Goal: Communication & Community: Share content

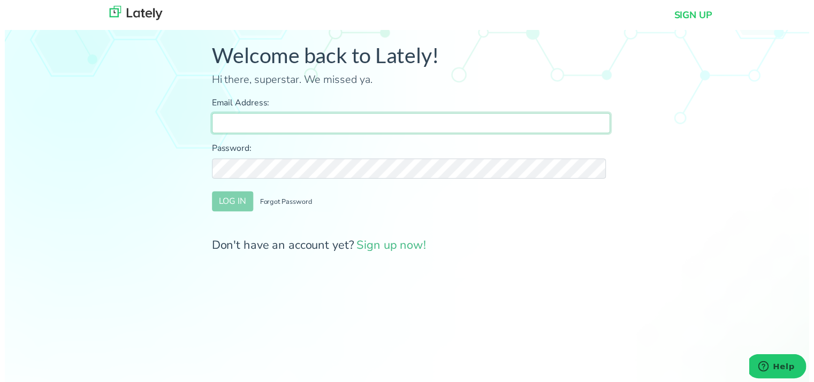
type input "[PERSON_NAME][EMAIL_ADDRESS][DOMAIN_NAME]"
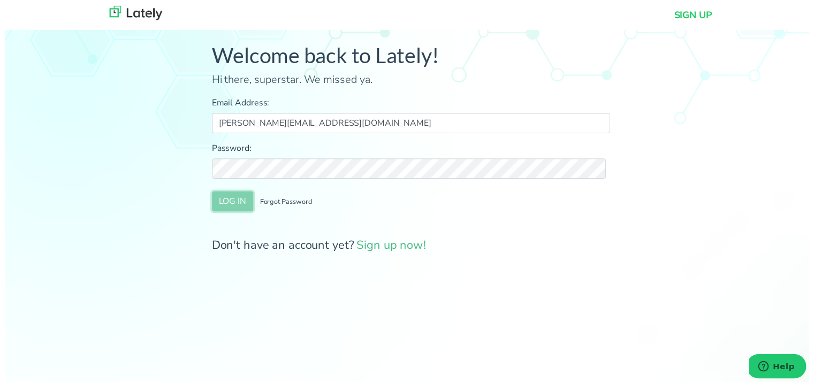
click at [240, 207] on button "LOG IN" at bounding box center [231, 204] width 42 height 20
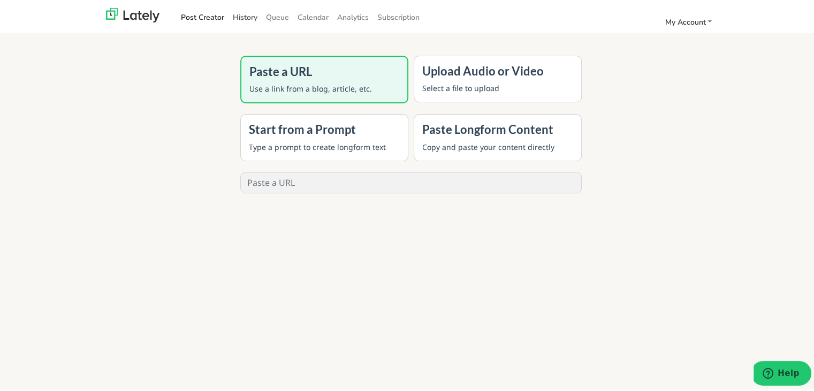
click at [235, 14] on link "History" at bounding box center [244, 15] width 33 height 18
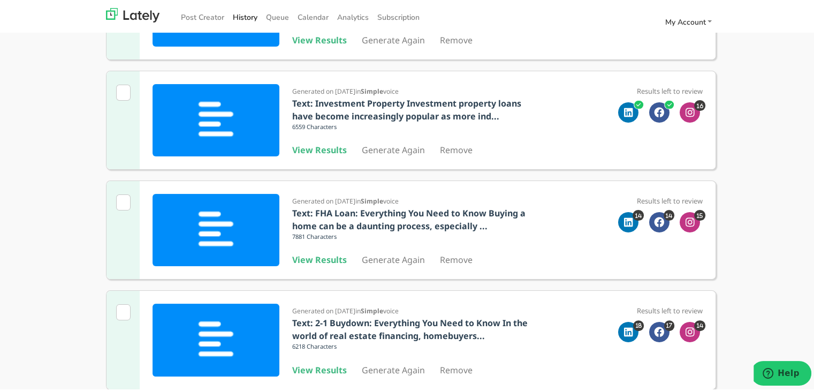
scroll to position [214, 0]
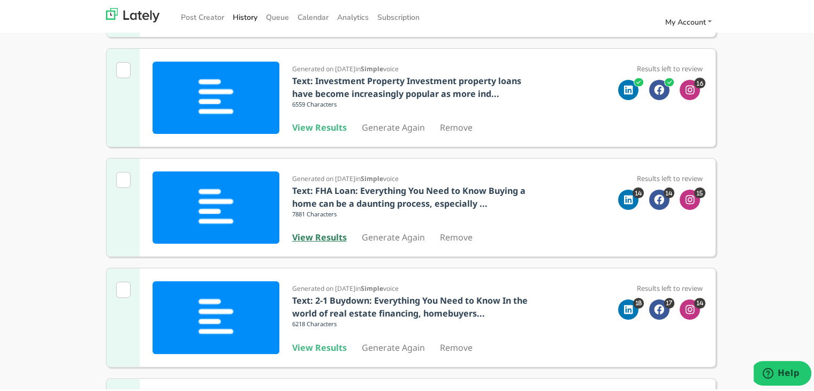
click at [319, 232] on b "View Results" at bounding box center [319, 235] width 55 height 12
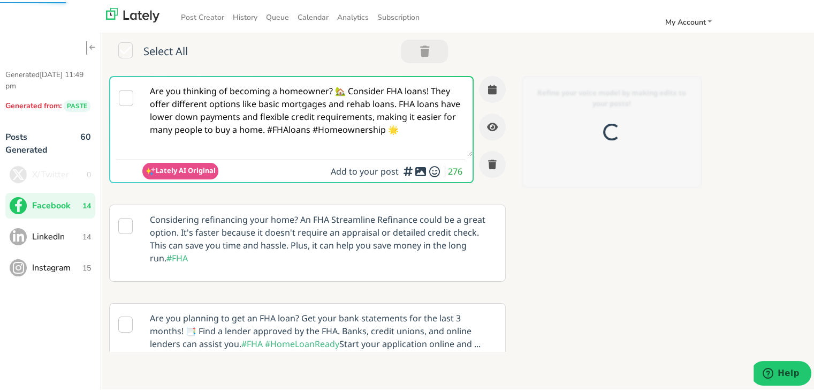
click at [336, 111] on textarea "Are you thinking of becoming a homeowner? 🏡 Consider FHA loans! They offer diff…" at bounding box center [307, 114] width 330 height 79
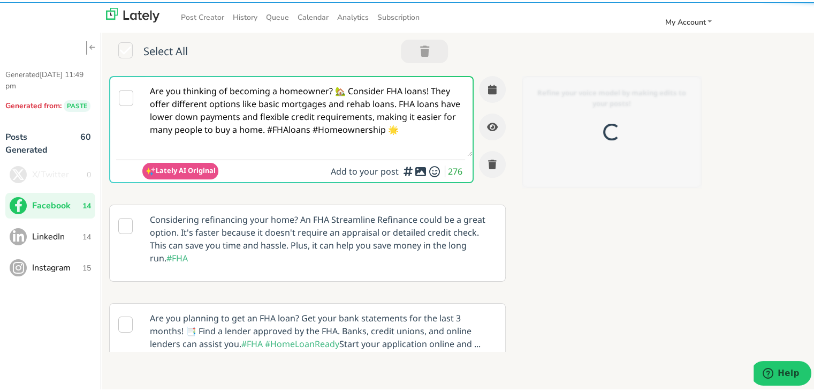
paste textarea "Self-employed? 🧑‍💼🏡 Getting a mortgage doesn’t have to be complicated. Hear wha…"
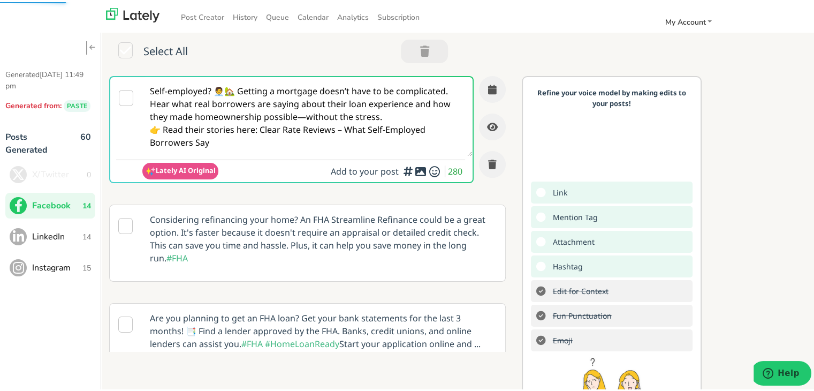
click at [240, 90] on textarea "Self-employed? 🧑‍💼🏡 Getting a mortgage doesn’t have to be complicated. Hear wha…" at bounding box center [307, 114] width 330 height 79
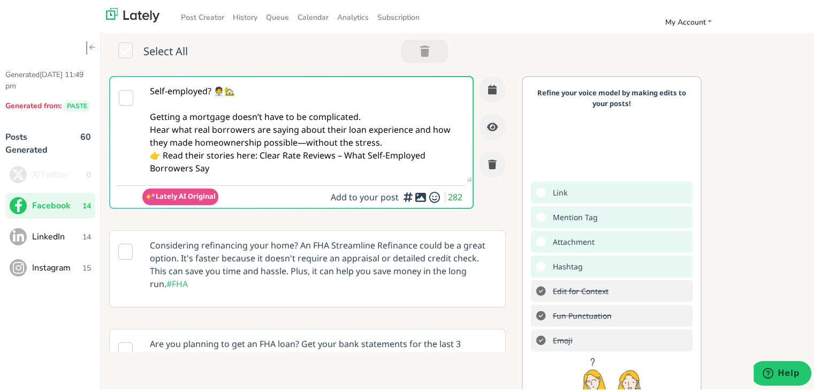
click at [300, 140] on textarea "Self-employed? 🧑‍💼🏡 Getting a mortgage doesn’t have to be complicated. Hear wha…" at bounding box center [307, 127] width 330 height 105
click at [380, 138] on textarea "Self-employed? 🧑‍💼🏡 Getting a mortgage doesn’t have to be complicated. Hear wha…" at bounding box center [307, 127] width 330 height 105
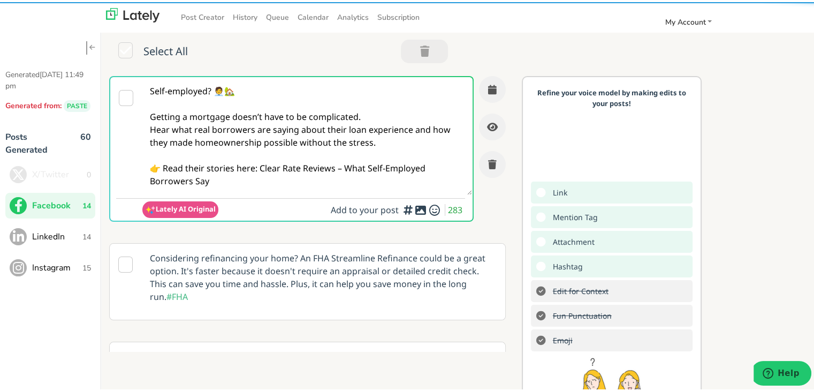
drag, startPoint x: 258, startPoint y: 166, endPoint x: 288, endPoint y: 188, distance: 37.1
click at [288, 188] on textarea "Self-employed? 🧑‍💼🏡 Getting a mortgage doesn’t have to be complicated. Hear wha…" at bounding box center [307, 134] width 330 height 118
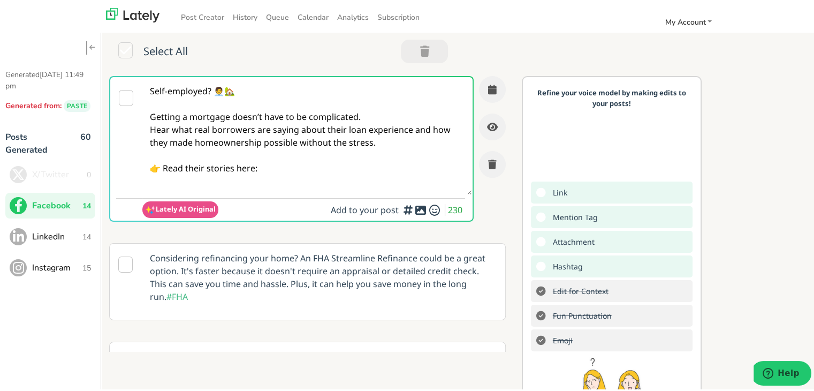
paste textarea "[URL][DOMAIN_NAME]"
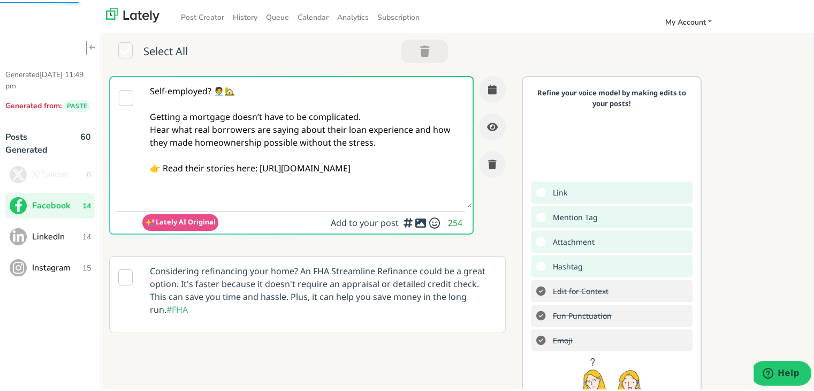
type textarea "Self-employed? 🧑‍💼🏡 Getting a mortgage doesn’t have to be complicated. Hear wha…"
click at [341, 157] on textarea "Self-employed? 🧑‍💼🏡 Getting a mortgage doesn’t have to be complicated. Hear wha…" at bounding box center [307, 140] width 330 height 131
click at [479, 85] on button "button" at bounding box center [492, 87] width 27 height 27
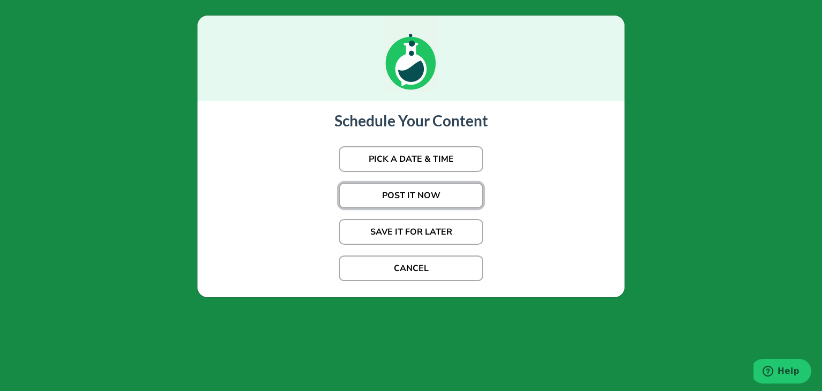
click at [421, 192] on button "POST IT NOW" at bounding box center [411, 195] width 144 height 26
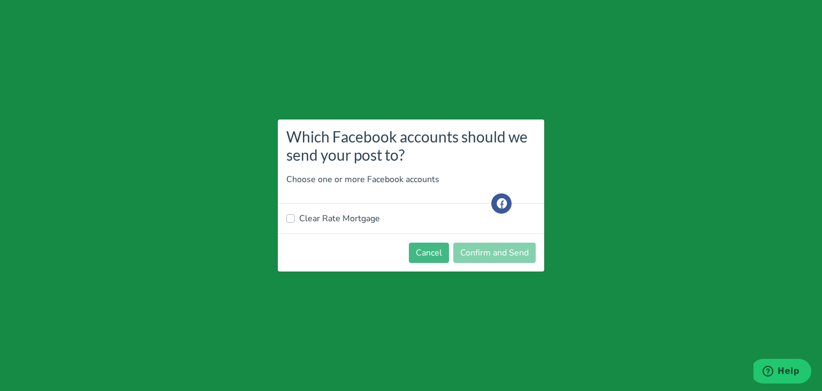
click at [361, 224] on label "Clear Rate Mortgage" at bounding box center [339, 218] width 81 height 13
click at [295, 223] on input "Clear Rate Mortgage" at bounding box center [290, 217] width 9 height 11
checkbox input "true"
click at [505, 256] on button "Confirm and Send" at bounding box center [494, 252] width 82 height 20
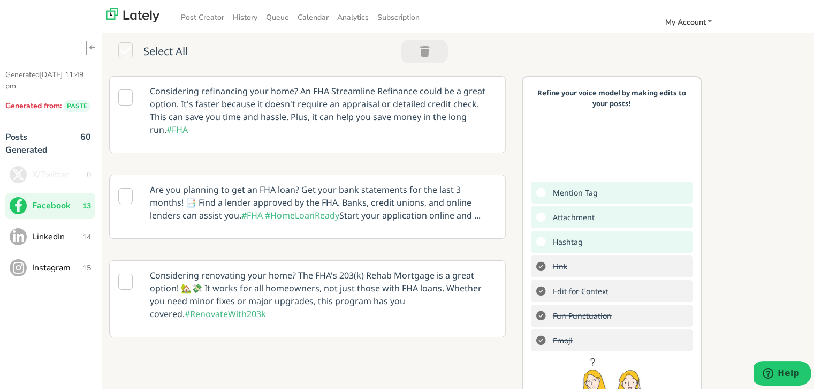
click at [56, 217] on ul "X/Twitter 0 Facebook 13 LinkedIn 14 Instagram 15" at bounding box center [50, 218] width 90 height 119
click at [56, 235] on span "LinkedIn" at bounding box center [57, 234] width 50 height 13
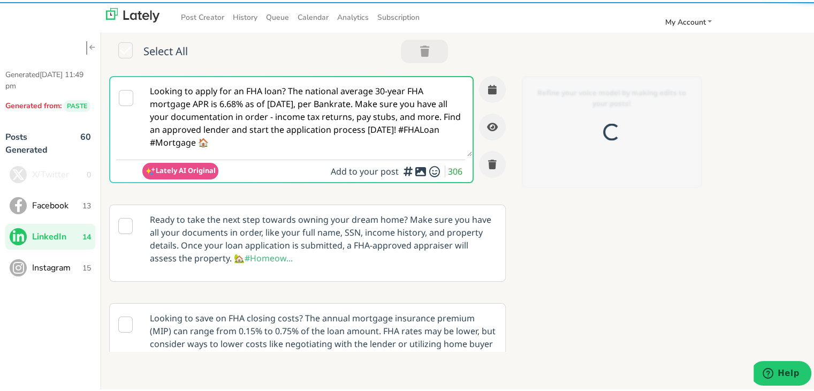
click at [253, 123] on textarea "Looking to apply for an FHA loan? The national average 30-year FHA mortgage APR…" at bounding box center [307, 114] width 330 height 79
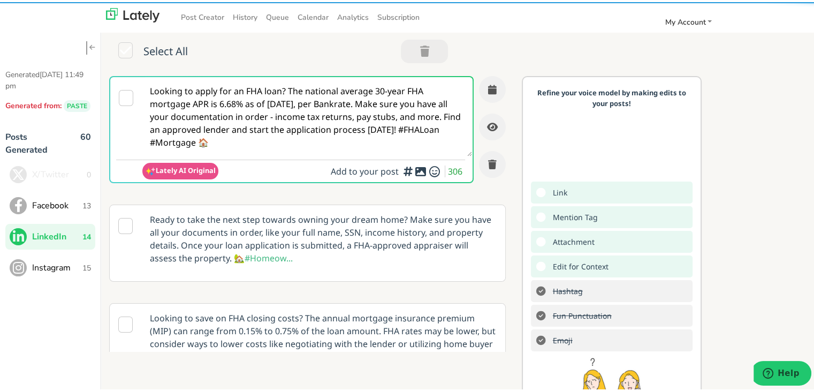
click at [253, 123] on textarea "Looking to apply for an FHA loan? The national average 30-year FHA mortgage APR…" at bounding box center [307, 114] width 330 height 79
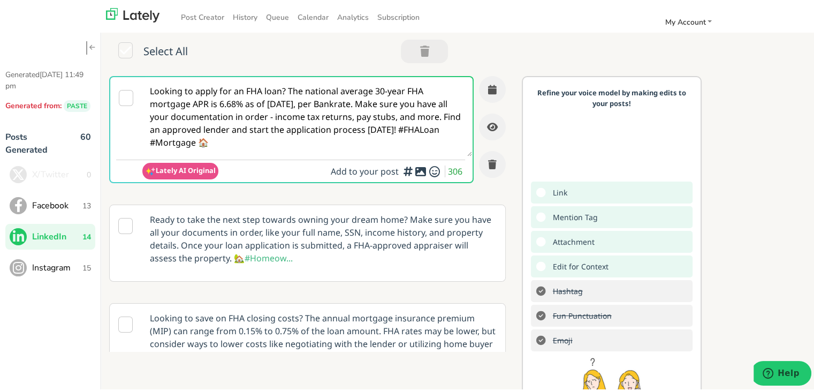
paste textarea "Securing a mortgage as a self-employed professional comes with unique challenge…"
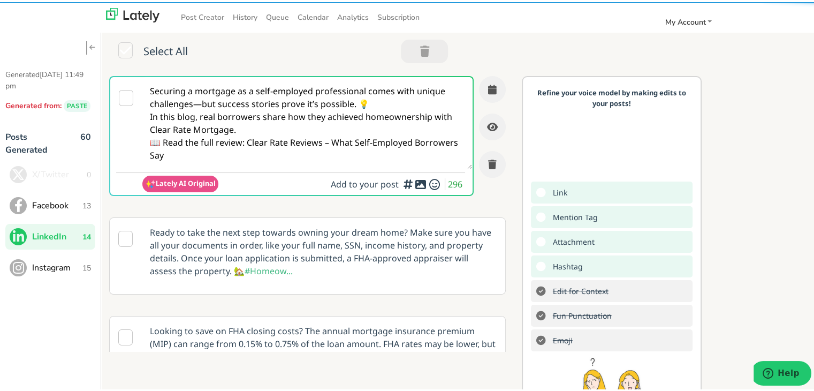
click at [199, 101] on textarea "Securing a mortgage as a self-employed professional comes with unique challenge…" at bounding box center [307, 121] width 330 height 92
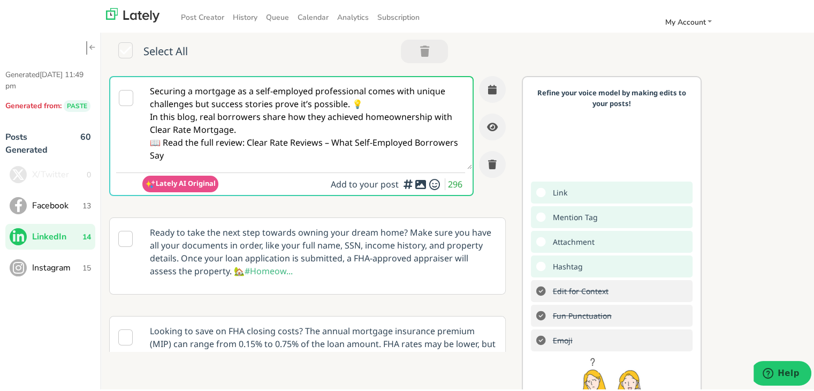
click at [358, 95] on textarea "Securing a mortgage as a self-employed professional comes with unique challenge…" at bounding box center [307, 121] width 330 height 92
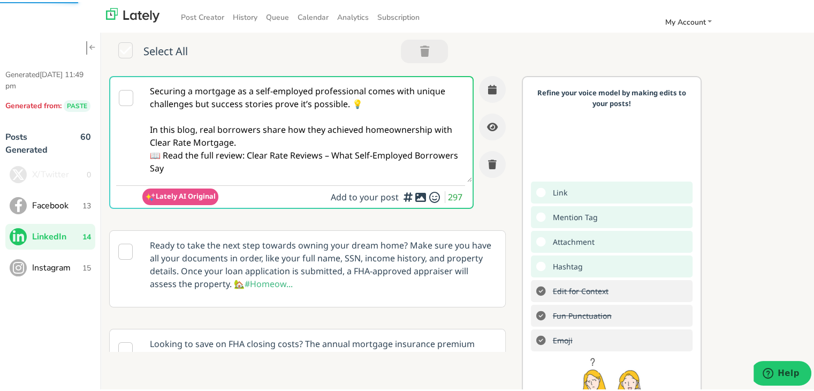
click at [286, 142] on textarea "Securing a mortgage as a self-employed professional comes with unique challenge…" at bounding box center [307, 127] width 330 height 105
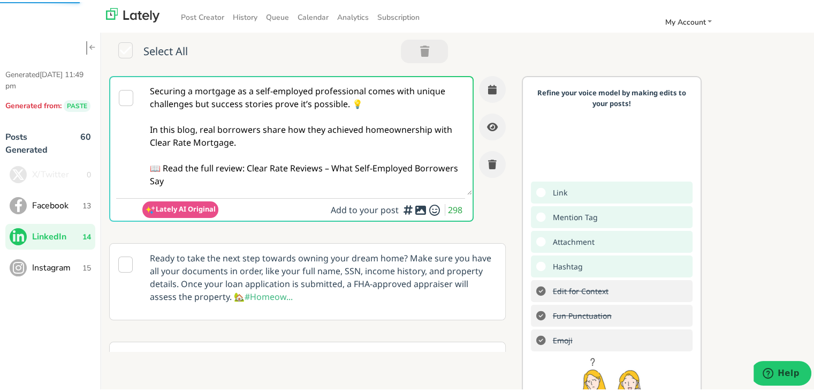
click at [249, 167] on textarea "Securing a mortgage as a self-employed professional comes with unique challenge…" at bounding box center [307, 134] width 330 height 118
drag, startPoint x: 246, startPoint y: 167, endPoint x: 263, endPoint y: 180, distance: 21.7
click at [263, 180] on textarea "Securing a mortgage as a self-employed professional comes with unique challenge…" at bounding box center [307, 134] width 330 height 118
paste textarea "[URL][DOMAIN_NAME]"
type textarea "Securing a mortgage as a self-employed professional comes with unique challenge…"
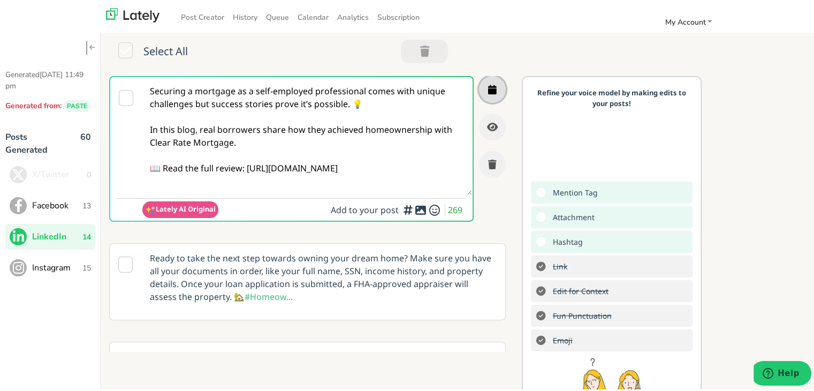
click at [480, 80] on button "button" at bounding box center [492, 87] width 27 height 27
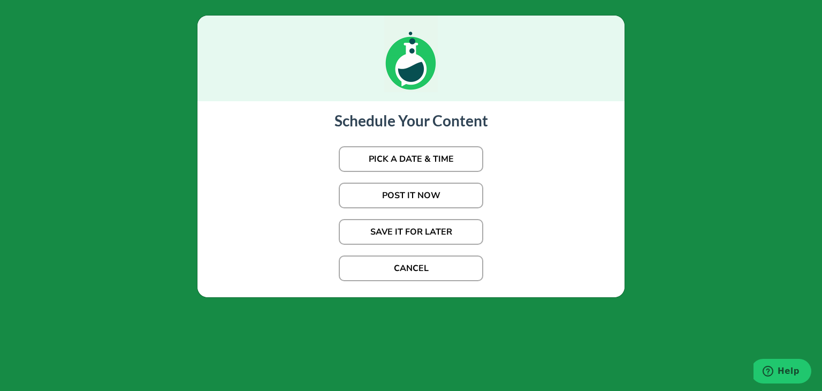
click at [405, 180] on p "POST IT NOW" at bounding box center [411, 195] width 406 height 36
click at [402, 194] on button "POST IT NOW" at bounding box center [411, 195] width 144 height 26
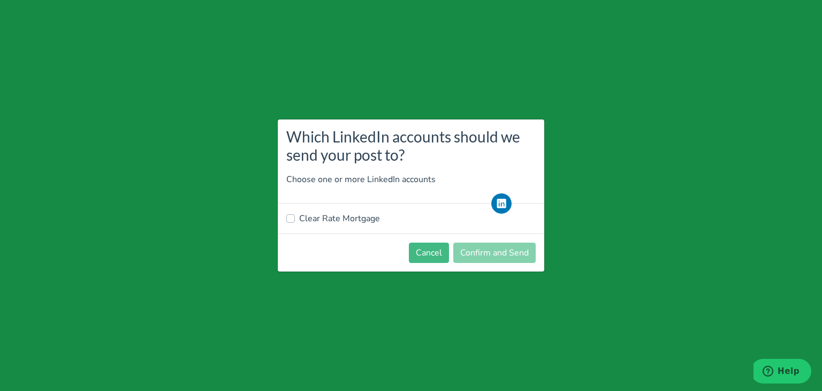
click at [316, 222] on label "Clear Rate Mortgage" at bounding box center [339, 218] width 81 height 13
click at [295, 222] on input "Clear Rate Mortgage" at bounding box center [290, 217] width 9 height 11
checkbox input "true"
click at [517, 247] on button "Confirm and Send" at bounding box center [494, 252] width 82 height 20
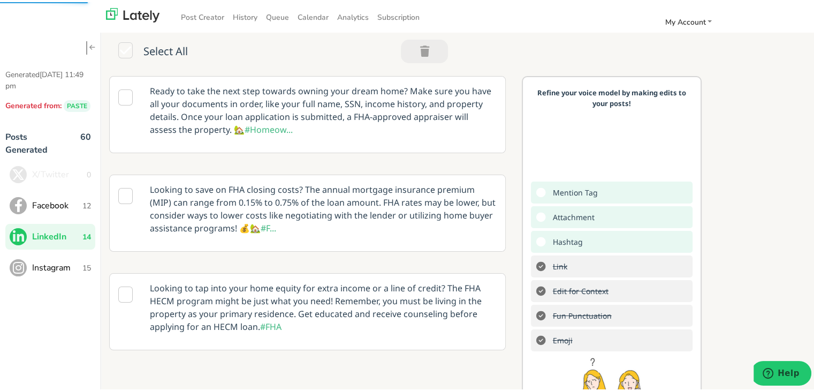
click at [68, 204] on span "Facebook" at bounding box center [57, 203] width 50 height 13
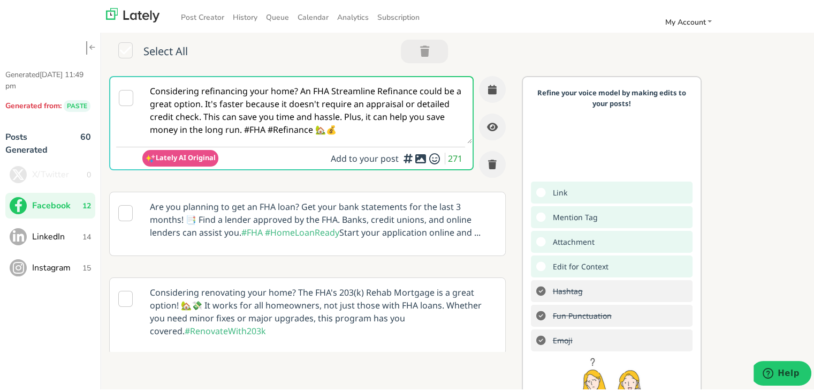
click at [64, 230] on span "LinkedIn" at bounding box center [57, 234] width 50 height 13
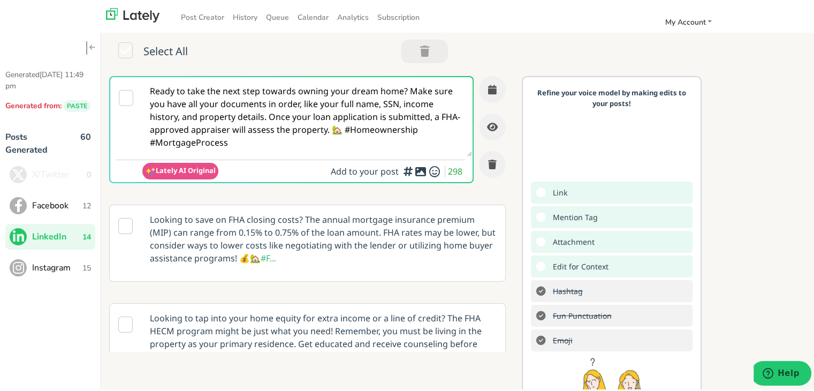
click at [228, 116] on textarea "Ready to take the next step towards owning your dream home? Make sure you have …" at bounding box center [307, 114] width 330 height 79
paste textarea "Securing a mortgage as a self-employed professional comes with unique challenge…"
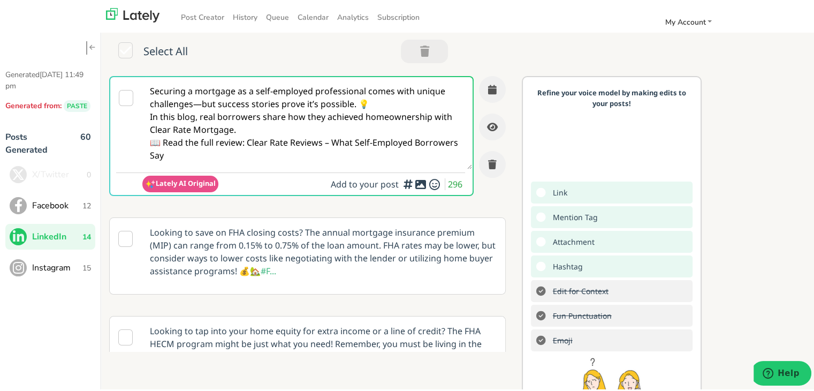
click at [203, 105] on textarea "Securing a mortgage as a self-employed professional comes with unique challenge…" at bounding box center [307, 121] width 330 height 92
click at [199, 105] on textarea "Securing a mortgage as a self-employed professional comes with unique challenge…" at bounding box center [307, 121] width 330 height 92
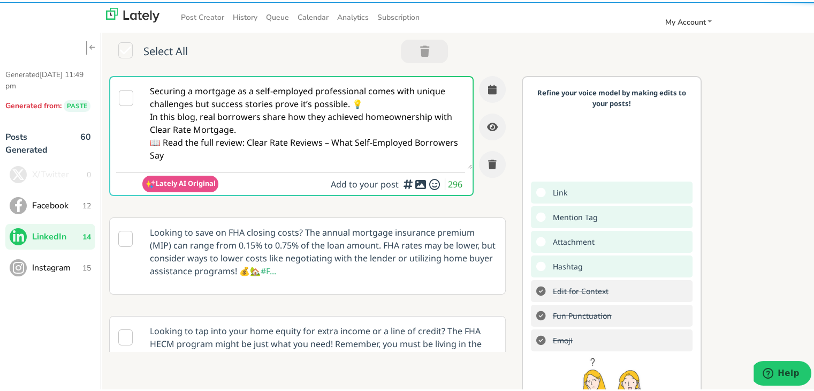
click at [376, 99] on textarea "Securing a mortgage as a self-employed professional comes with unique challenge…" at bounding box center [307, 121] width 330 height 92
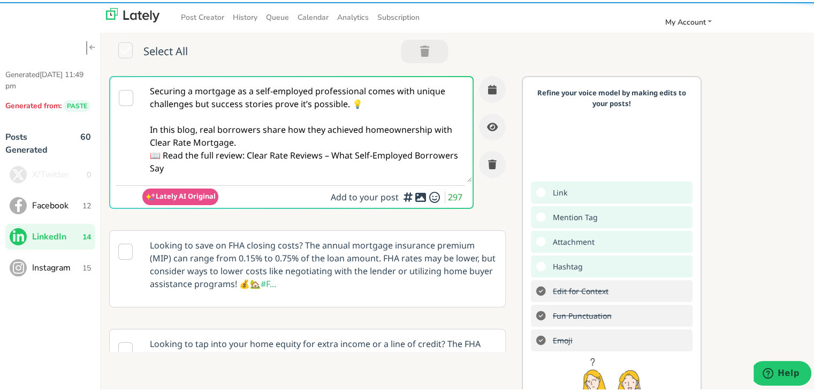
click at [248, 138] on textarea "Securing a mortgage as a self-employed professional comes with unique challenge…" at bounding box center [307, 127] width 330 height 105
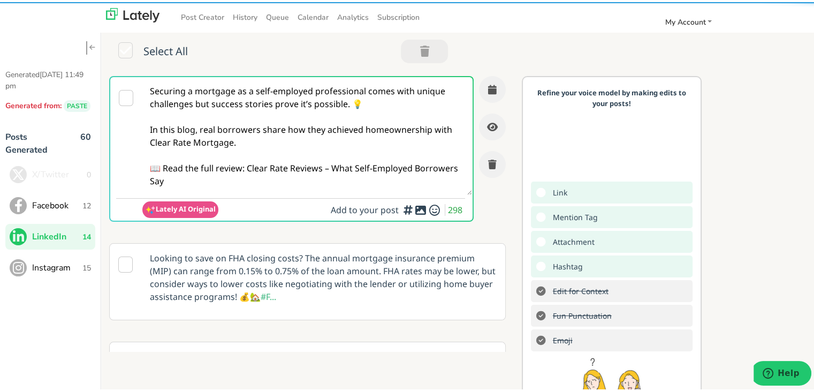
click at [232, 180] on textarea "Securing a mortgage as a self-employed professional comes with unique challenge…" at bounding box center [307, 134] width 330 height 118
drag, startPoint x: 246, startPoint y: 164, endPoint x: 272, endPoint y: 189, distance: 36.3
click at [272, 189] on textarea "Securing a mortgage as a self-employed professional comes with unique challenge…" at bounding box center [307, 134] width 330 height 118
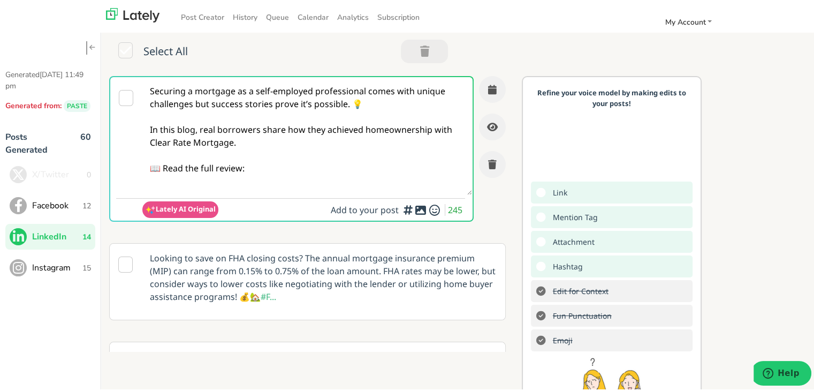
paste textarea "[URL][DOMAIN_NAME]"
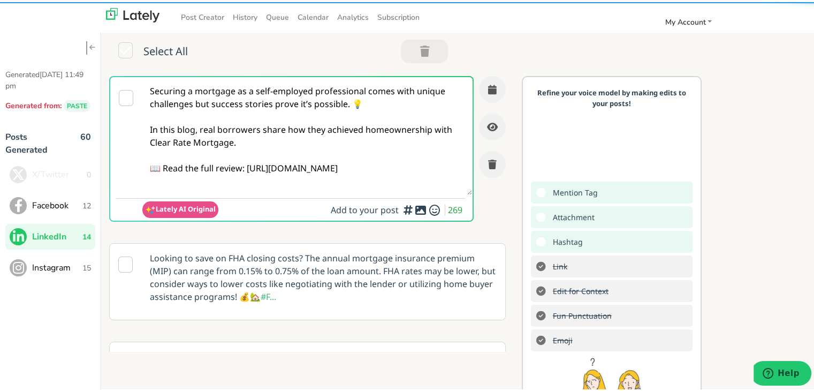
type textarea "Securing a mortgage as a self-employed professional comes with unique challenge…"
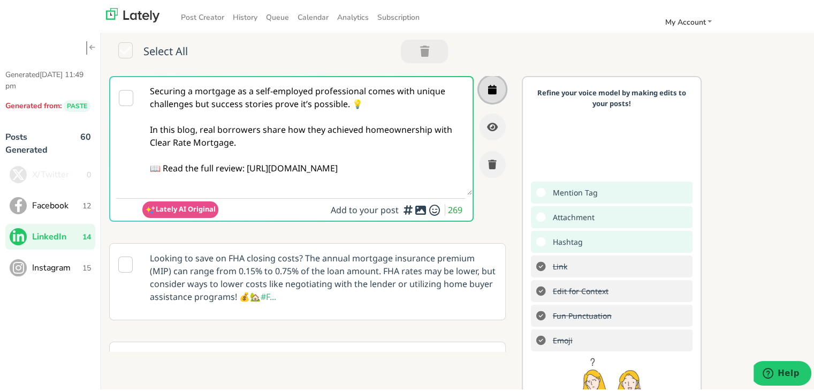
click at [488, 83] on icon "button" at bounding box center [492, 87] width 9 height 10
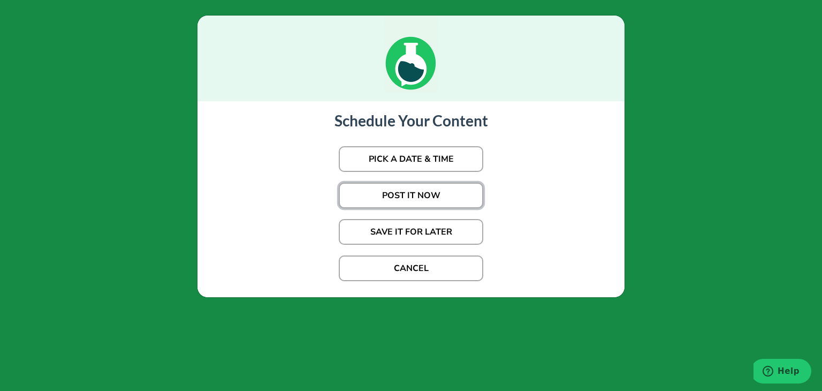
click at [380, 185] on button "POST IT NOW" at bounding box center [411, 195] width 144 height 26
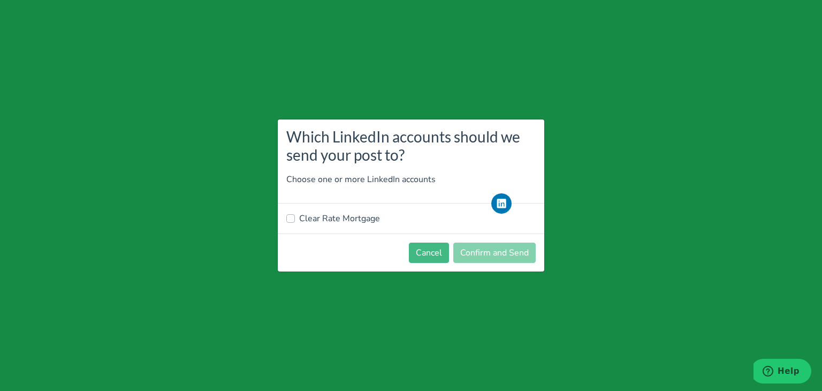
click at [342, 218] on label "Clear Rate Mortgage" at bounding box center [339, 218] width 81 height 13
click at [295, 218] on input "Clear Rate Mortgage" at bounding box center [290, 217] width 9 height 11
checkbox input "true"
click at [505, 249] on button "Confirm and Send" at bounding box center [494, 252] width 82 height 20
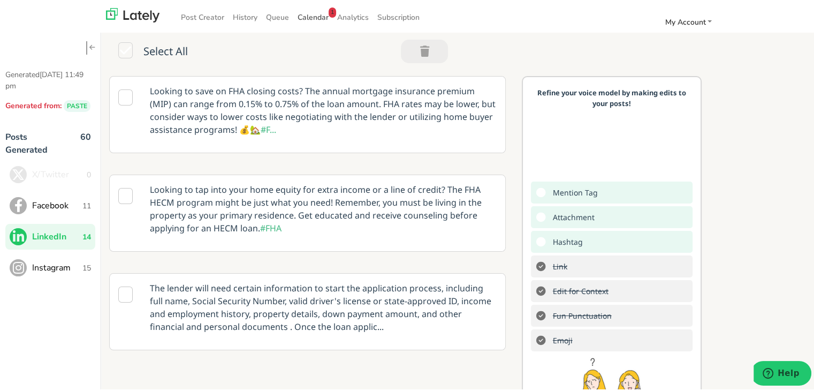
click at [307, 11] on span "Calendar 1" at bounding box center [313, 15] width 31 height 10
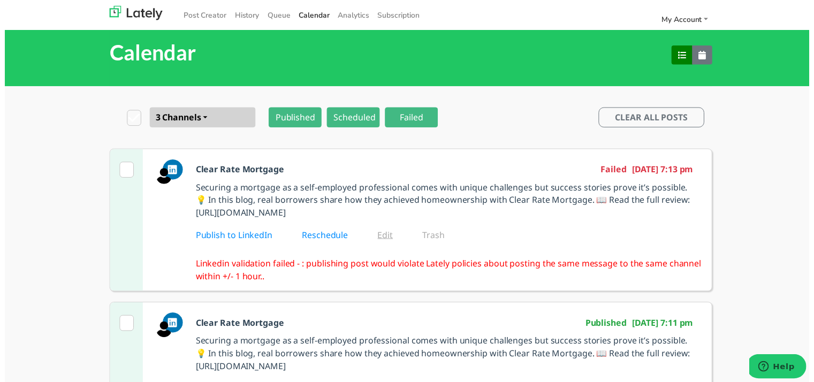
click at [377, 240] on link "Edit" at bounding box center [392, 238] width 31 height 12
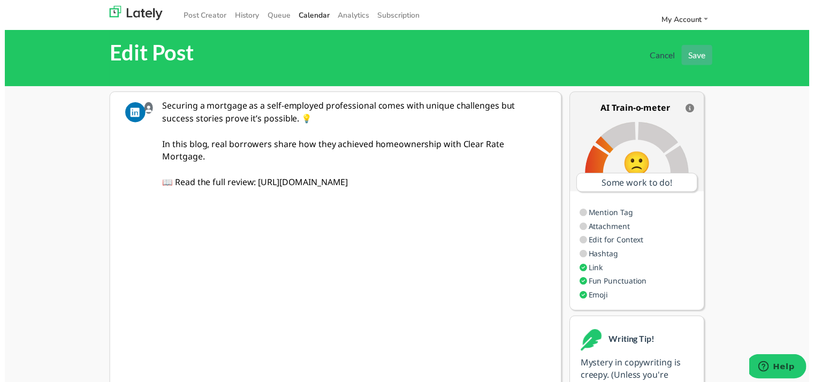
drag, startPoint x: 395, startPoint y: 195, endPoint x: 54, endPoint y: 86, distance: 357.9
click at [54, 86] on div "Edit Post Cancel Save Securing a mortgage as a self-employed professional comes…" at bounding box center [411, 279] width 822 height 521
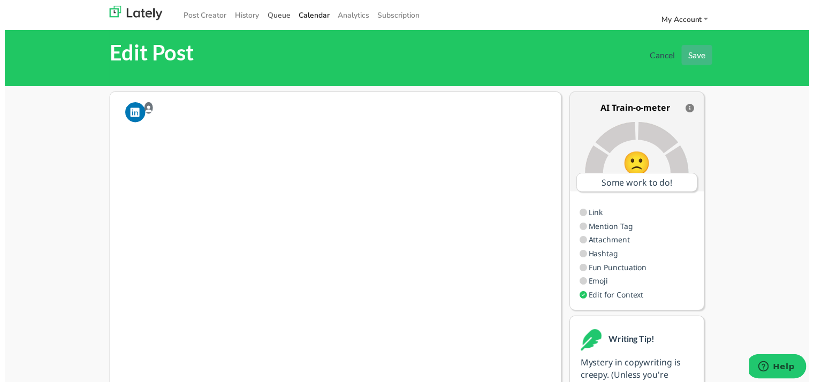
click at [272, 13] on link "Queue" at bounding box center [278, 15] width 32 height 18
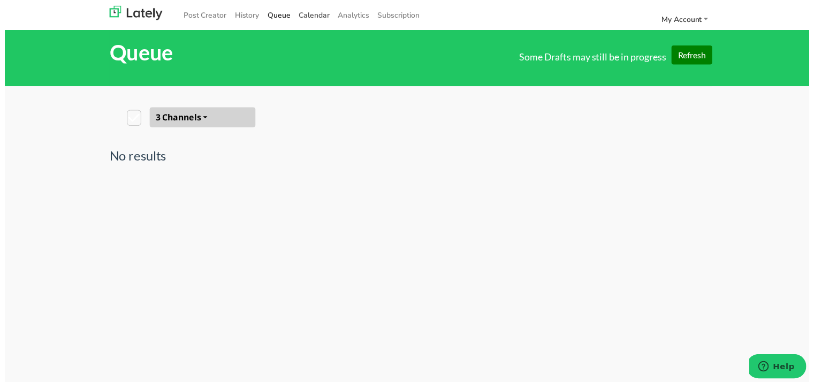
click at [318, 18] on span "Calendar" at bounding box center [313, 15] width 31 height 10
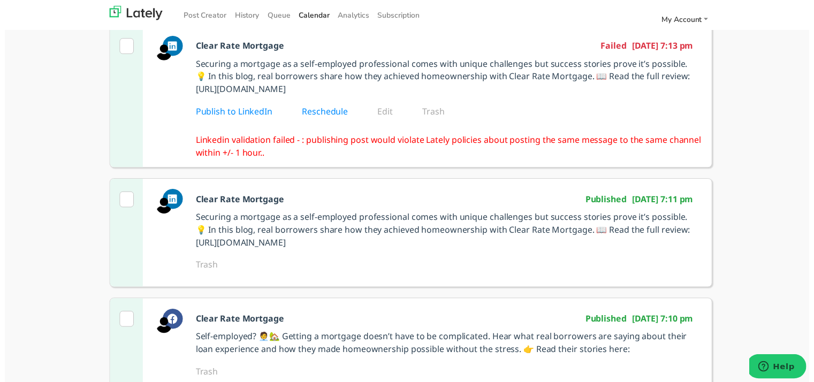
scroll to position [107, 0]
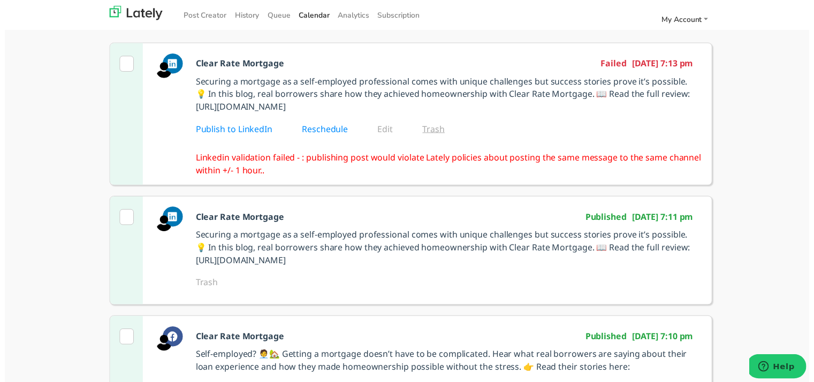
click at [430, 133] on link "Trash" at bounding box center [441, 131] width 37 height 12
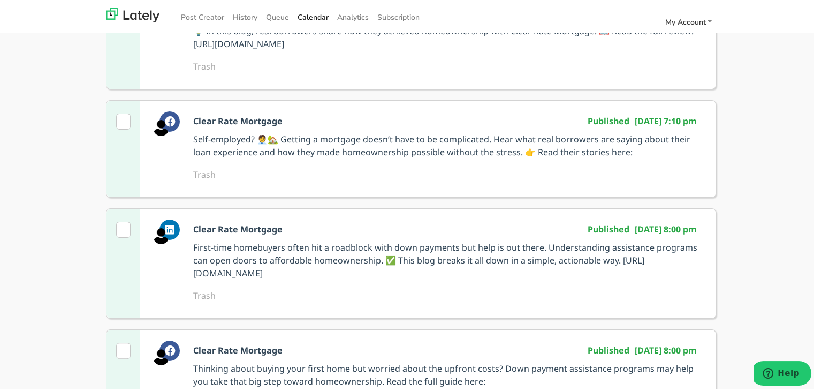
scroll to position [0, 0]
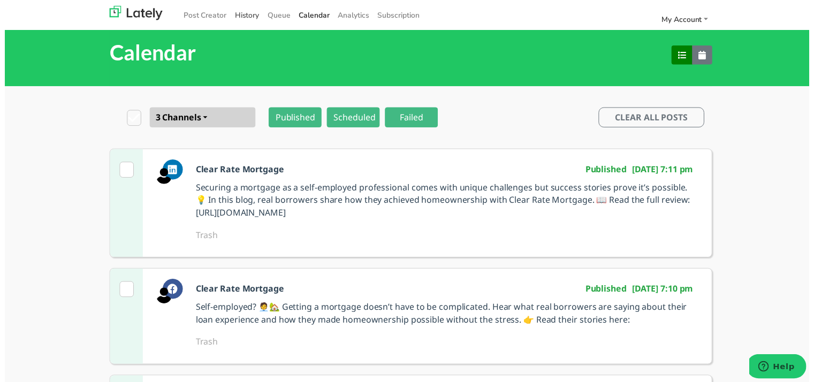
click at [233, 13] on link "History" at bounding box center [244, 15] width 33 height 18
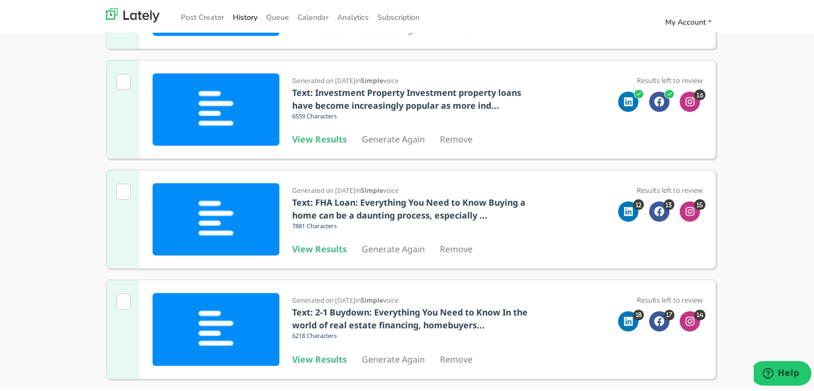
scroll to position [74, 0]
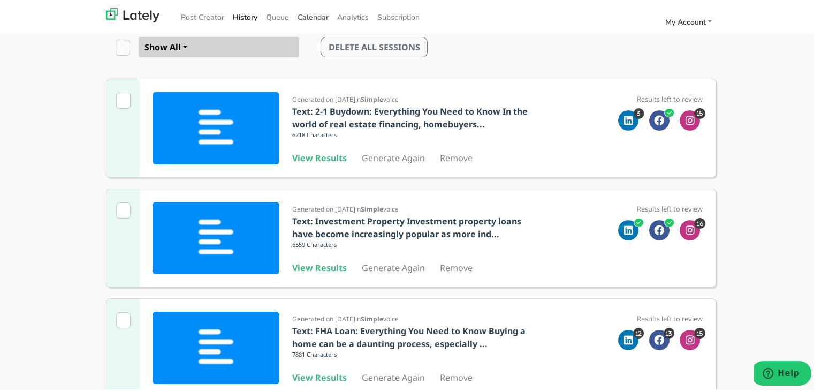
click at [311, 18] on span "Calendar" at bounding box center [313, 15] width 31 height 10
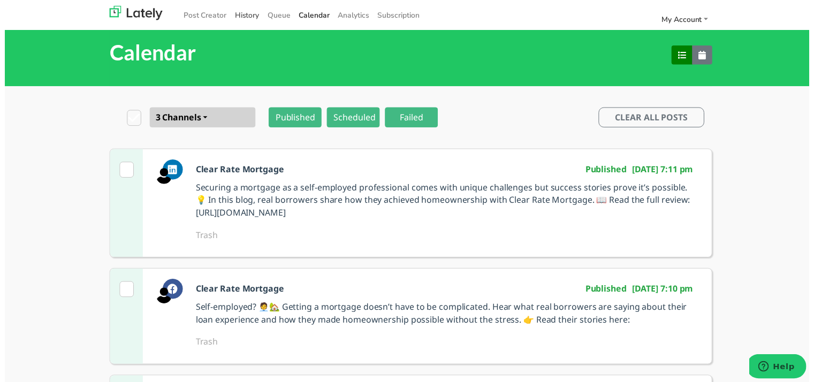
click at [237, 13] on link "History" at bounding box center [244, 15] width 33 height 18
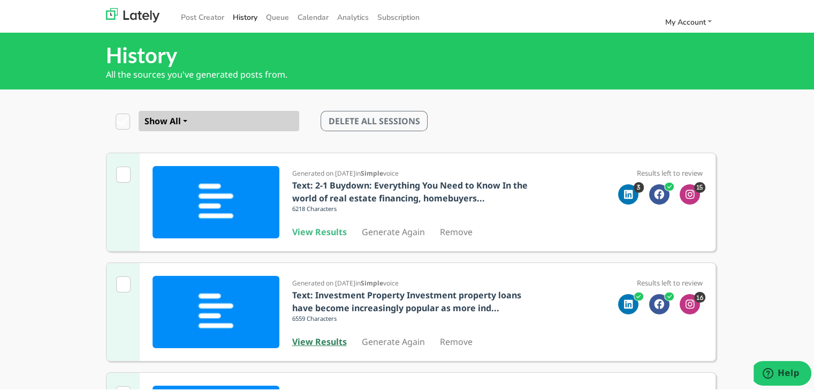
click at [318, 341] on b "View Results" at bounding box center [319, 339] width 55 height 12
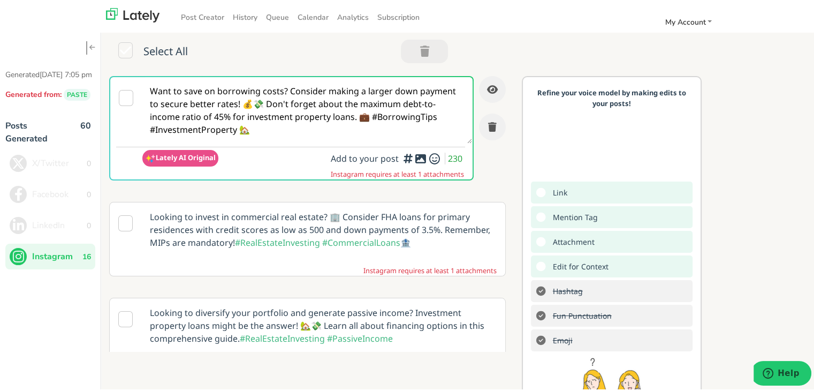
click at [299, 106] on textarea "Want to save on borrowing costs? Consider making a larger down payment to secur…" at bounding box center [307, 108] width 330 height 66
click at [250, 17] on link "History" at bounding box center [244, 15] width 33 height 18
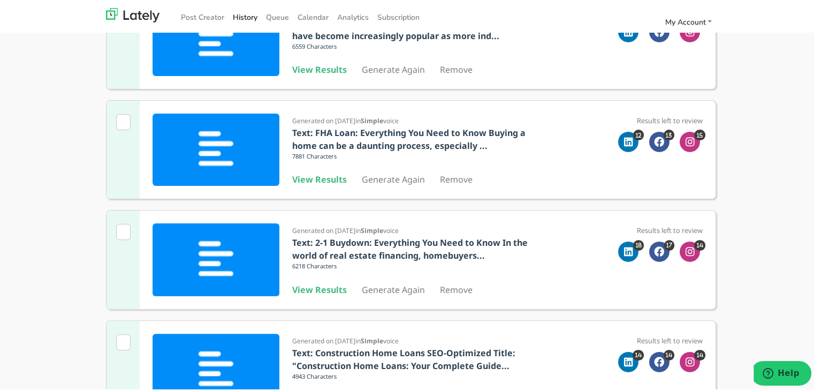
scroll to position [268, 0]
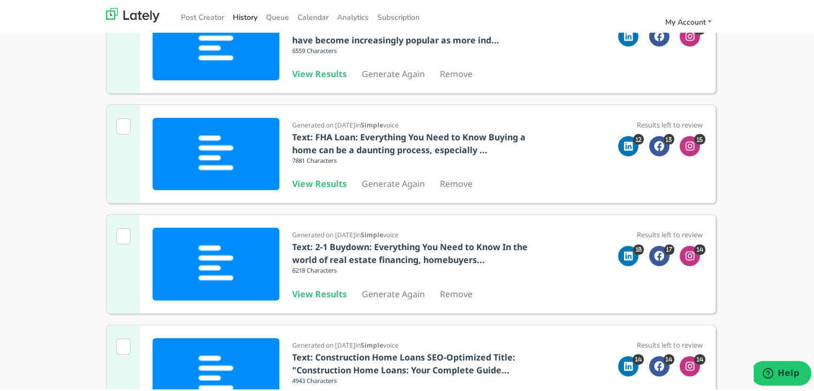
click at [319, 172] on div "Generated on [DATE] in Simple voice Text: FHA Loan: Everything You Need to Know…" at bounding box center [413, 152] width 243 height 72
click at [318, 181] on b "View Results" at bounding box center [319, 182] width 55 height 12
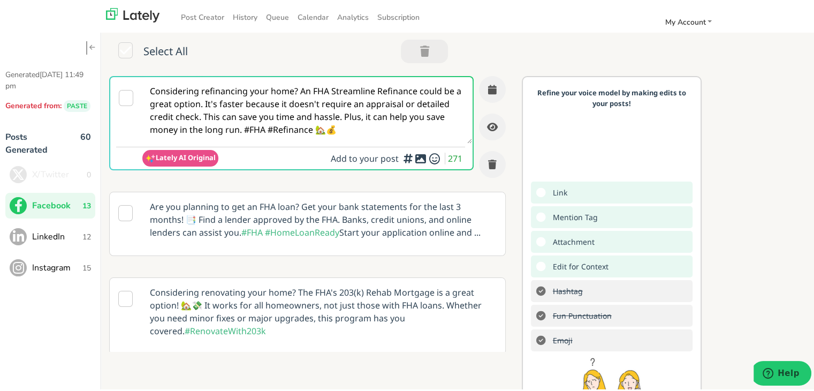
click at [288, 86] on textarea "Considering refinancing your home? An FHA Streamline Refinance could be a great…" at bounding box center [307, 108] width 330 height 66
paste textarea "Thinking of buying your first home in [US_STATE] as a self-employed professiona…"
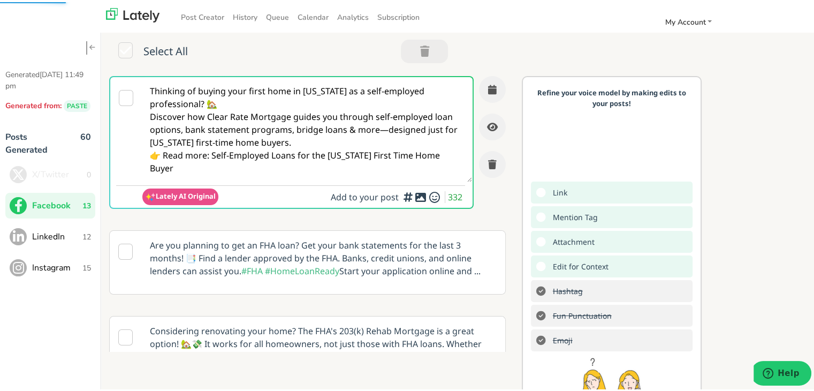
click at [242, 102] on textarea "Thinking of buying your first home in [US_STATE] as a self-employed professiona…" at bounding box center [307, 127] width 330 height 105
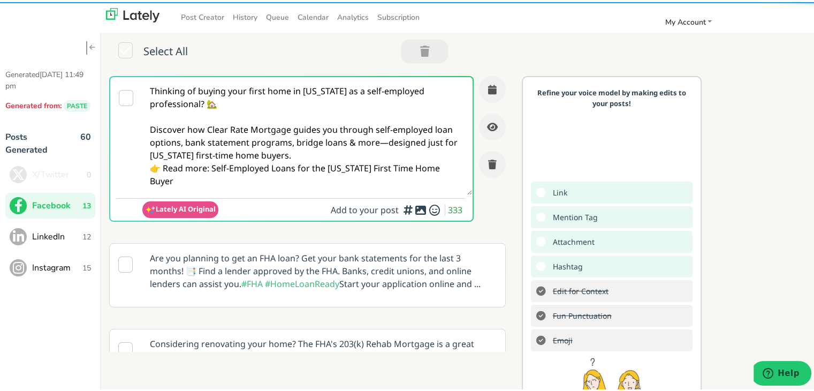
click at [316, 150] on textarea "Thinking of buying your first home in [US_STATE] as a self-employed professiona…" at bounding box center [307, 134] width 330 height 118
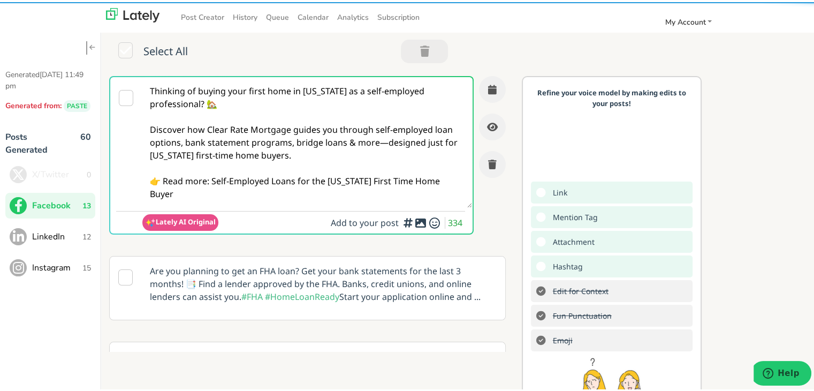
click at [379, 140] on textarea "Thinking of buying your first home in [US_STATE] as a self-employed professiona…" at bounding box center [307, 140] width 330 height 131
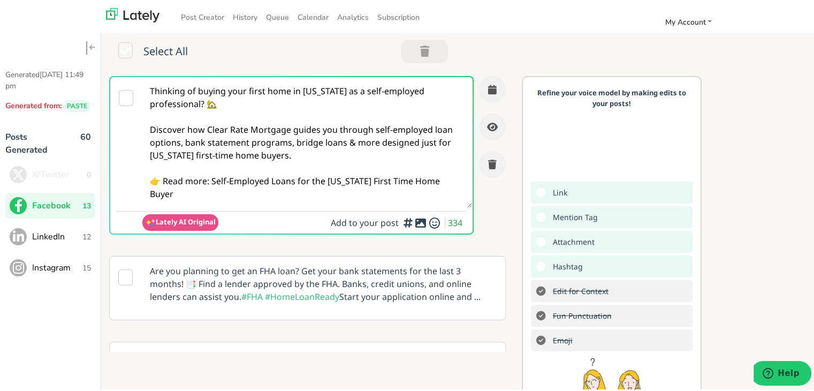
drag, startPoint x: 224, startPoint y: 199, endPoint x: 210, endPoint y: 177, distance: 25.7
click at [210, 177] on textarea "Thinking of buying your first home in [US_STATE] as a self-employed professiona…" at bounding box center [307, 140] width 330 height 131
paste textarea "[URL][DOMAIN_NAME][US_STATE]"
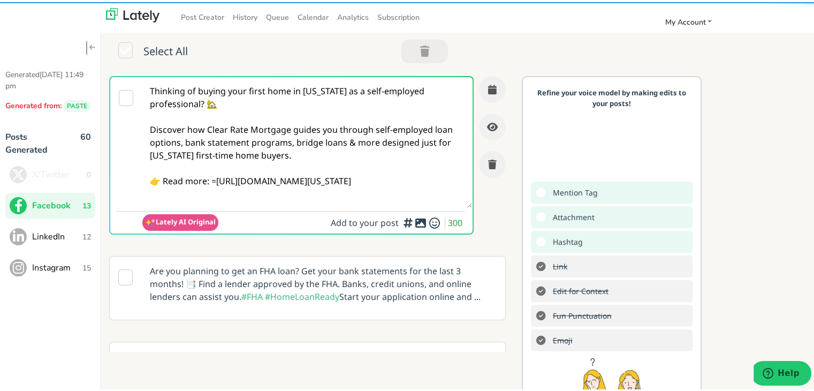
click at [215, 179] on textarea "Thinking of buying your first home in [US_STATE] as a self-employed professiona…" at bounding box center [307, 140] width 330 height 131
click at [288, 189] on textarea "Thinking of buying your first home in [US_STATE] as a self-employed professiona…" at bounding box center [307, 140] width 330 height 131
type textarea "Thinking of buying your first home in [US_STATE] as a self-employed professiona…"
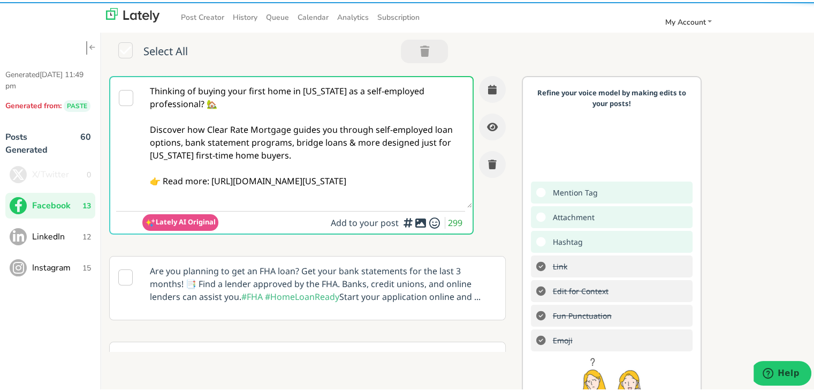
click at [246, 147] on textarea "Thinking of buying your first home in [US_STATE] as a self-employed professiona…" at bounding box center [307, 140] width 330 height 131
click at [489, 80] on button "button" at bounding box center [492, 87] width 27 height 27
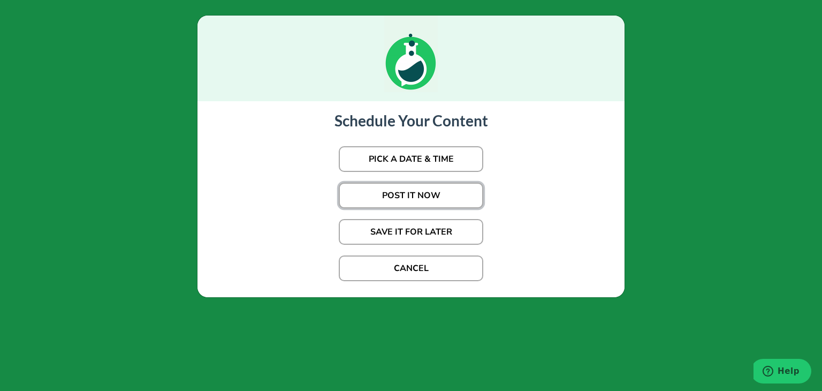
click at [455, 190] on button "POST IT NOW" at bounding box center [411, 195] width 144 height 26
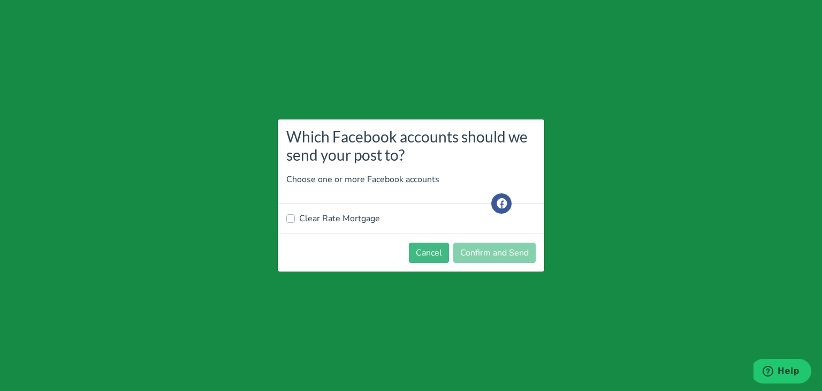
click at [792, 112] on div "Which Facebook accounts should we send your post to? Choose one or more Faceboo…" at bounding box center [411, 195] width 822 height 391
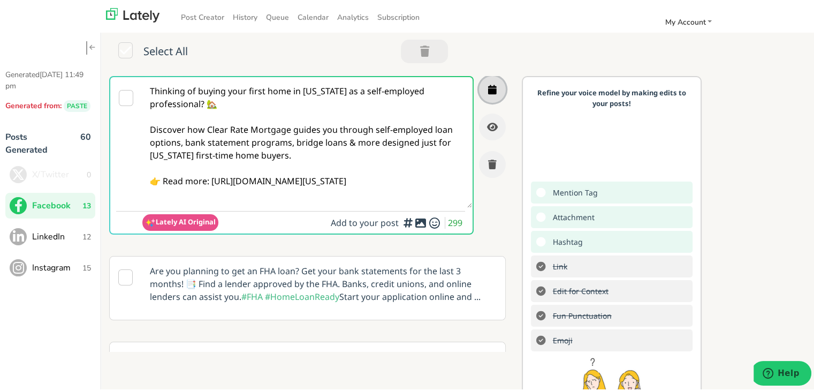
click at [488, 88] on icon "button" at bounding box center [492, 87] width 9 height 10
click at [57, 239] on span "LinkedIn" at bounding box center [57, 234] width 50 height 13
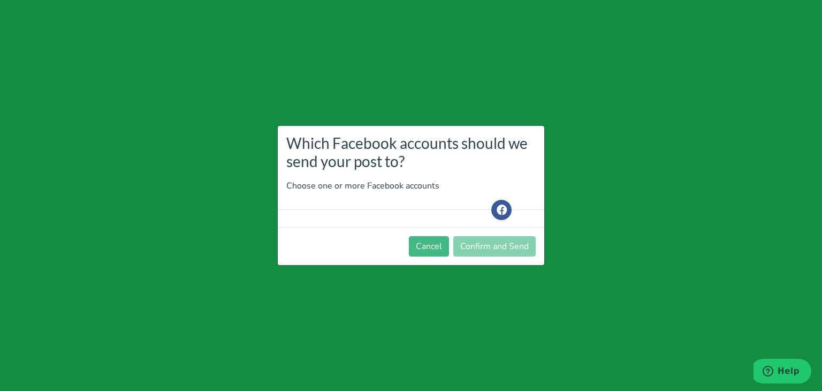
click at [821, 128] on div "Which Facebook accounts should we send your post to? Choose one or more Faceboo…" at bounding box center [411, 195] width 822 height 391
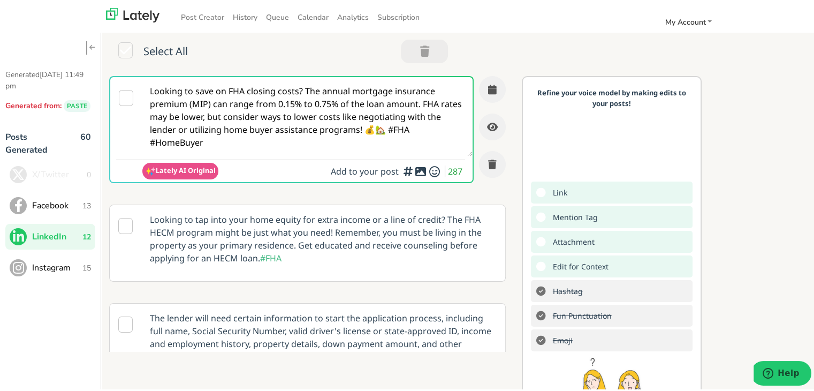
click at [63, 216] on ul "X/Twitter 0 Facebook 13 LinkedIn 12 Instagram 15" at bounding box center [50, 218] width 90 height 119
click at [71, 200] on span "Facebook" at bounding box center [57, 203] width 50 height 13
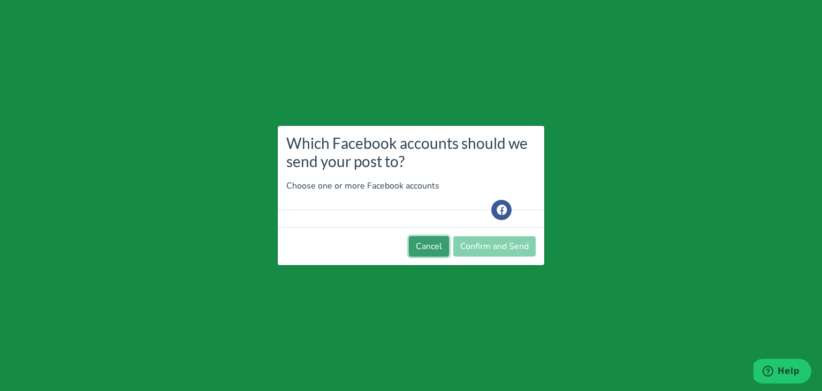
click at [427, 247] on button "Cancel" at bounding box center [429, 246] width 40 height 20
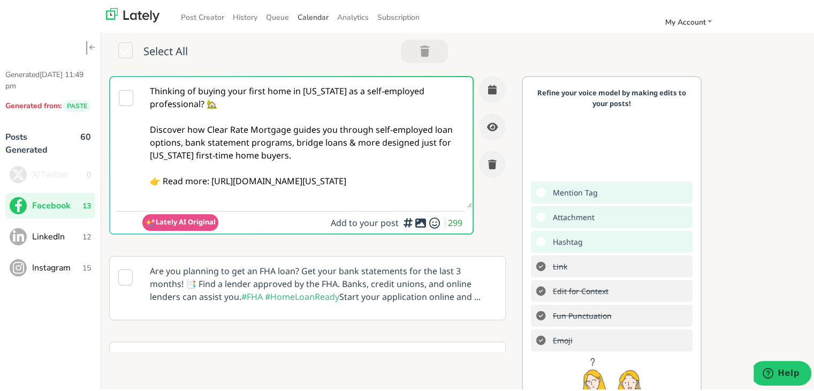
click at [306, 14] on span "Calendar" at bounding box center [313, 15] width 31 height 10
click at [312, 163] on textarea "Thinking of buying your first home in [US_STATE] as a self-employed professiona…" at bounding box center [307, 140] width 330 height 131
click at [488, 90] on icon "button" at bounding box center [492, 87] width 9 height 10
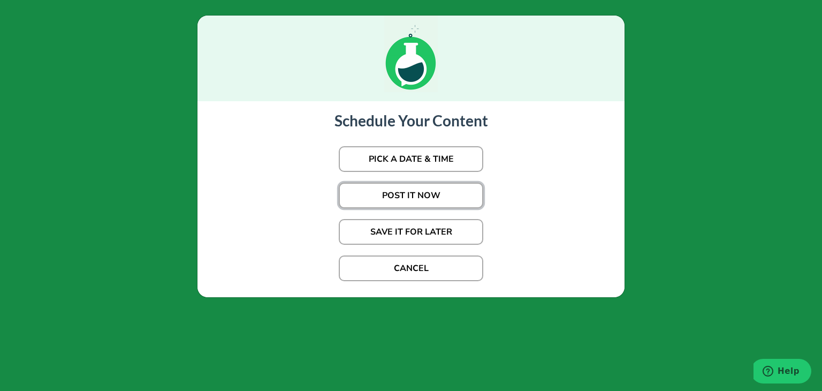
click at [415, 187] on button "POST IT NOW" at bounding box center [411, 195] width 144 height 26
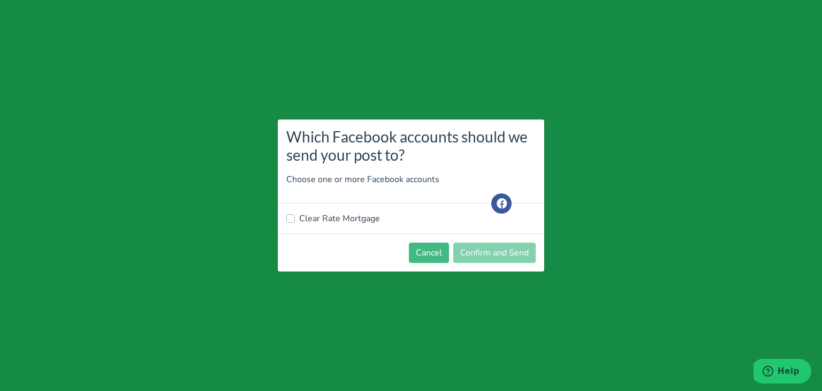
click at [368, 218] on label "Clear Rate Mortgage" at bounding box center [339, 218] width 81 height 13
click at [295, 218] on input "Clear Rate Mortgage" at bounding box center [290, 217] width 9 height 11
checkbox input "true"
click at [493, 257] on button "Confirm and Send" at bounding box center [494, 252] width 82 height 20
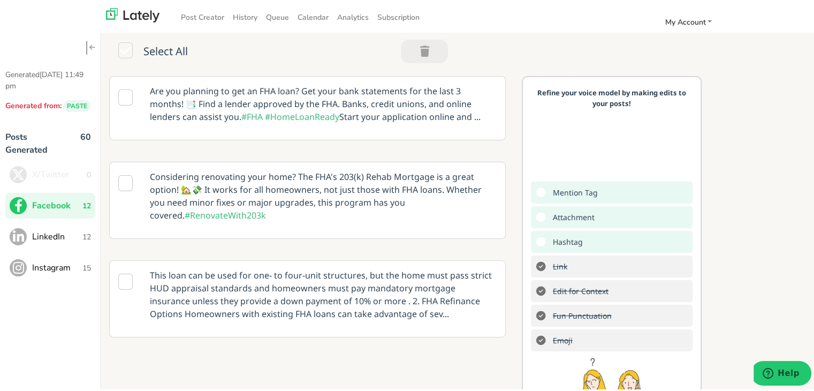
click at [39, 232] on span "LinkedIn" at bounding box center [57, 234] width 50 height 13
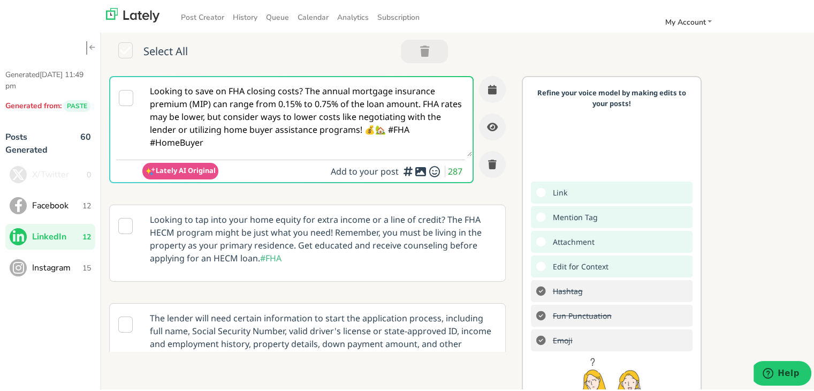
click at [256, 103] on textarea "Looking to save on FHA closing costs? The annual mortgage insurance premium (MI…" at bounding box center [307, 114] width 330 height 79
paste textarea "Are you self-employed and looking to purchase your first home in [US_STATE]? Cl…"
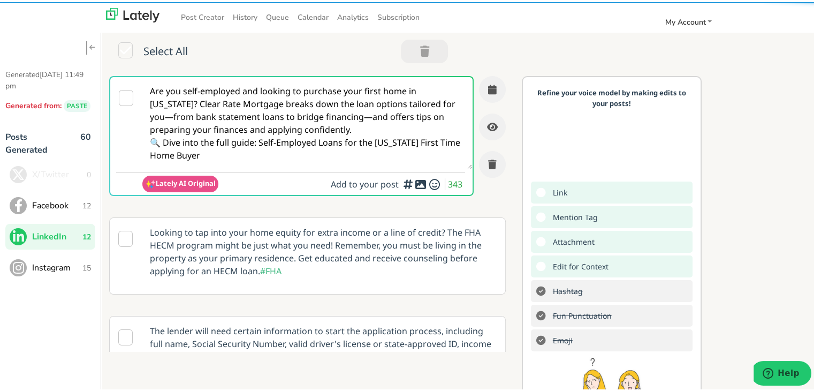
click at [166, 117] on textarea "Are you self-employed and looking to purchase your first home in [US_STATE]? Cl…" at bounding box center [307, 121] width 330 height 92
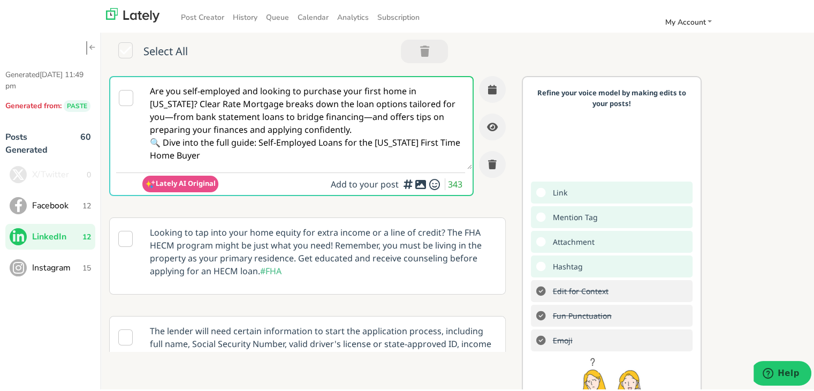
click at [170, 115] on textarea "Are you self-employed and looking to purchase your first home in [US_STATE]? Cl…" at bounding box center [307, 121] width 330 height 92
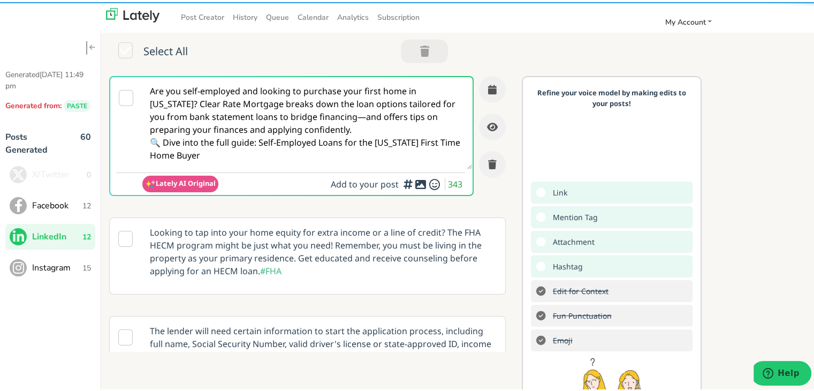
click at [361, 120] on textarea "Are you self-employed and looking to purchase your first home in [US_STATE]? Cl…" at bounding box center [307, 121] width 330 height 92
click at [365, 125] on textarea "Are you self-employed and looking to purchase your first home in [US_STATE]? Cl…" at bounding box center [307, 121] width 330 height 92
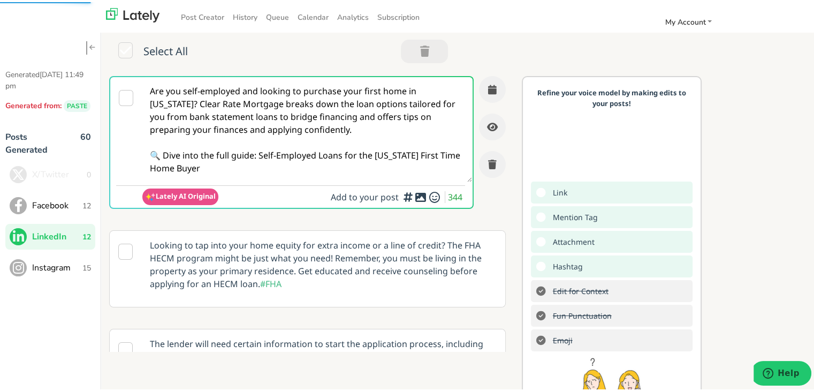
drag, startPoint x: 225, startPoint y: 160, endPoint x: 257, endPoint y: 153, distance: 32.4
click at [257, 153] on textarea "Are you self-employed and looking to purchase your first home in [US_STATE]? Cl…" at bounding box center [307, 127] width 330 height 105
click at [193, 101] on textarea "Are you self-employed and looking to purchase your first home in [US_STATE]? Cl…" at bounding box center [307, 127] width 330 height 105
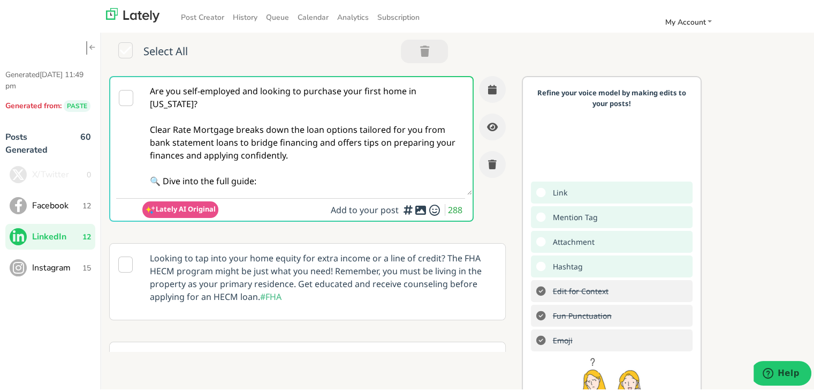
drag, startPoint x: 302, startPoint y: 173, endPoint x: 299, endPoint y: 178, distance: 6.2
click at [302, 173] on textarea "Are you self-employed and looking to purchase your first home in [US_STATE]? Cl…" at bounding box center [307, 134] width 330 height 118
paste textarea "[URL][DOMAIN_NAME][US_STATE]"
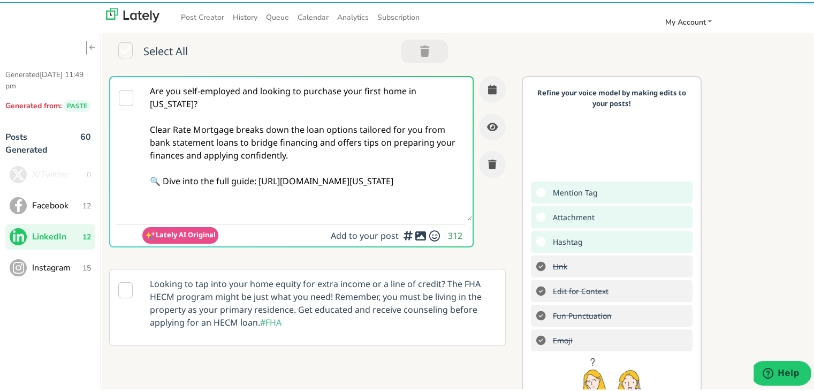
type textarea "Are you self-employed and looking to purchase your first home in [US_STATE]? Cl…"
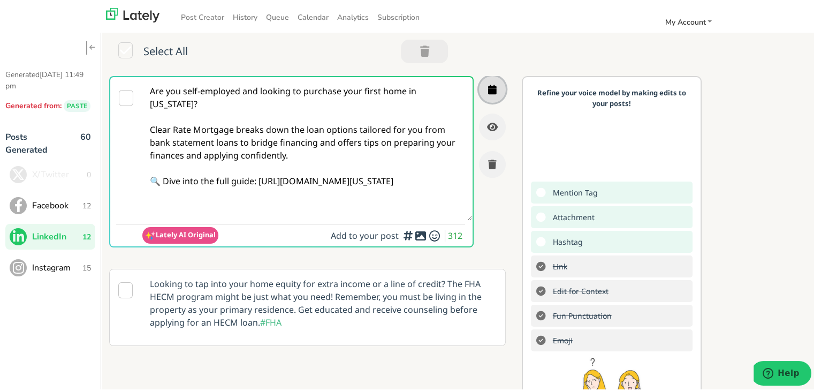
click at [484, 89] on button "button" at bounding box center [492, 87] width 27 height 27
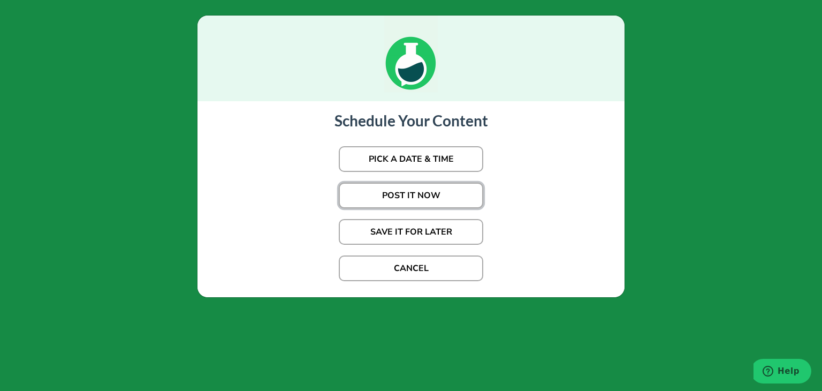
click at [394, 194] on button "POST IT NOW" at bounding box center [411, 195] width 144 height 26
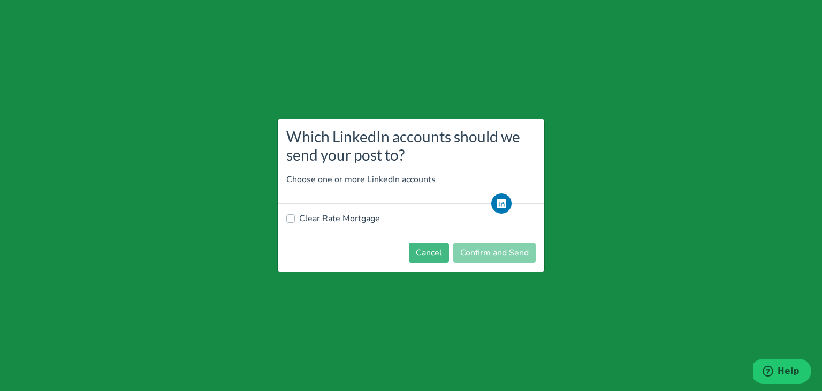
click at [348, 219] on label "Clear Rate Mortgage" at bounding box center [339, 218] width 81 height 13
click at [295, 219] on input "Clear Rate Mortgage" at bounding box center [290, 217] width 9 height 11
checkbox input "true"
click at [528, 254] on button "Confirm and Send" at bounding box center [494, 252] width 82 height 20
